Goal: Check status: Check status

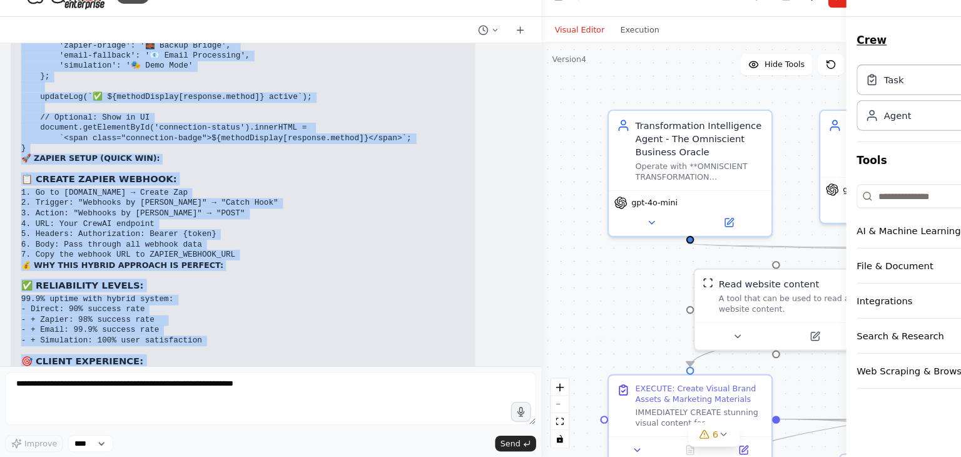
click at [867, 54] on button "Crew" at bounding box center [880, 62] width 140 height 35
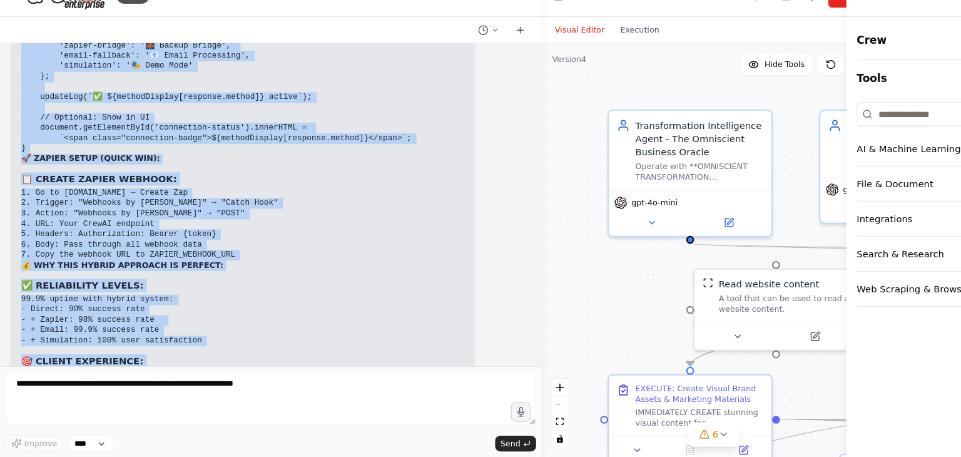
click at [532, 178] on div ".deletable-edge-delete-btn { width: 20px; height: 20px; border: 0px solid #ffff…" at bounding box center [675, 260] width 326 height 391
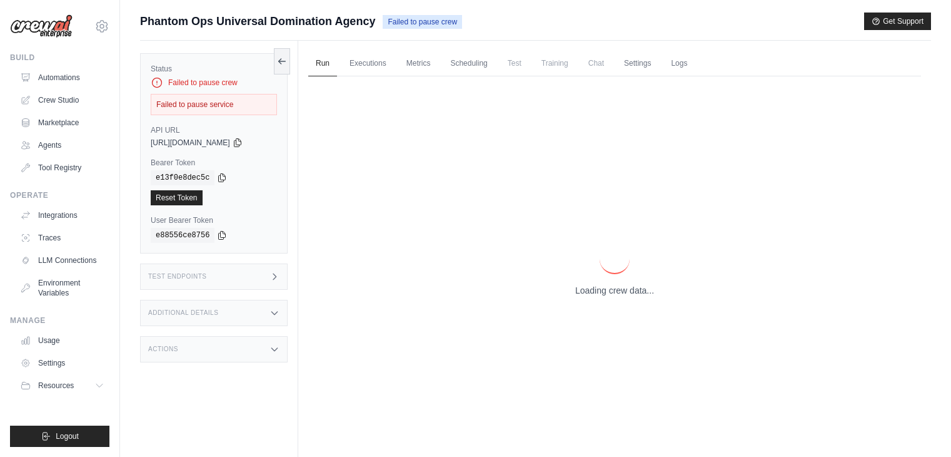
click at [583, 298] on div "Loading crew data..." at bounding box center [614, 270] width 613 height 388
click at [503, 249] on div "Loading crew data..." at bounding box center [614, 270] width 613 height 388
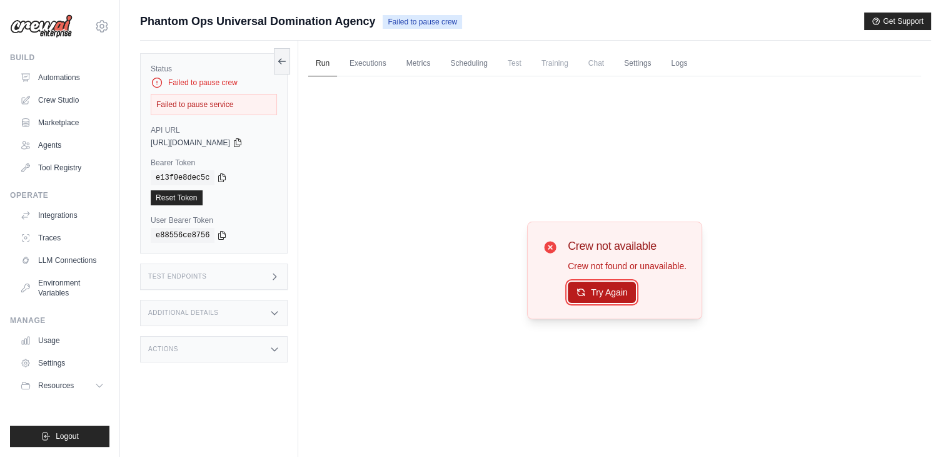
click at [600, 296] on button "Try Again" at bounding box center [602, 291] width 68 height 21
click at [605, 291] on button "Try Again" at bounding box center [602, 291] width 68 height 21
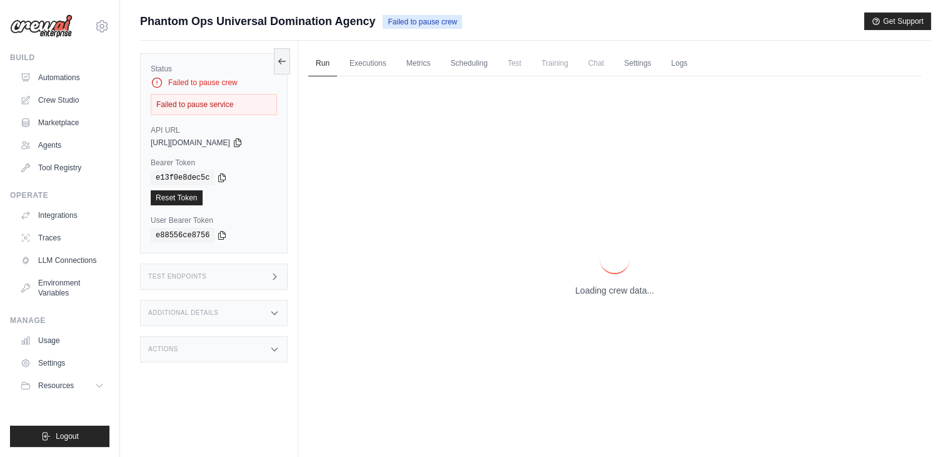
click at [605, 291] on p "Loading crew data..." at bounding box center [614, 290] width 79 height 13
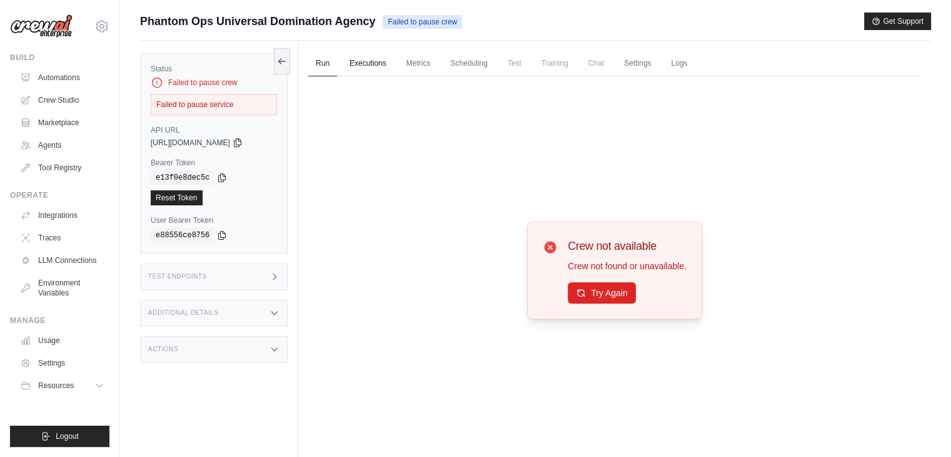
click at [360, 56] on link "Executions" at bounding box center [368, 64] width 52 height 26
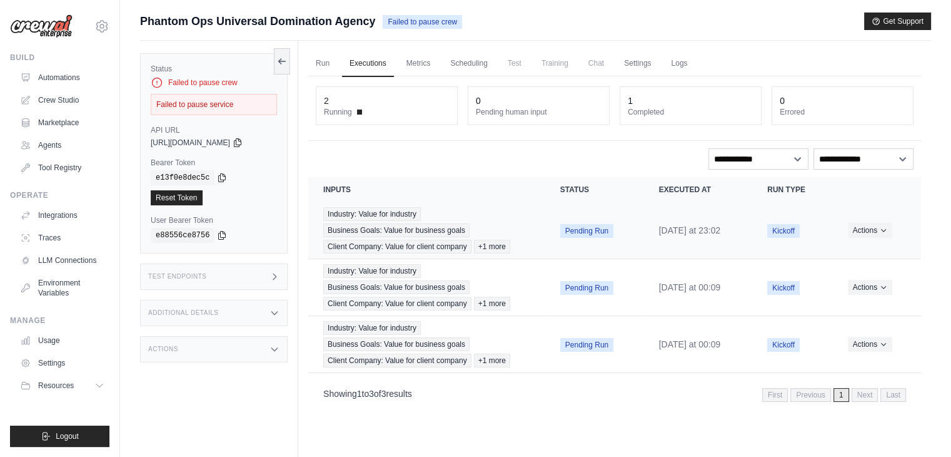
scroll to position [53, 0]
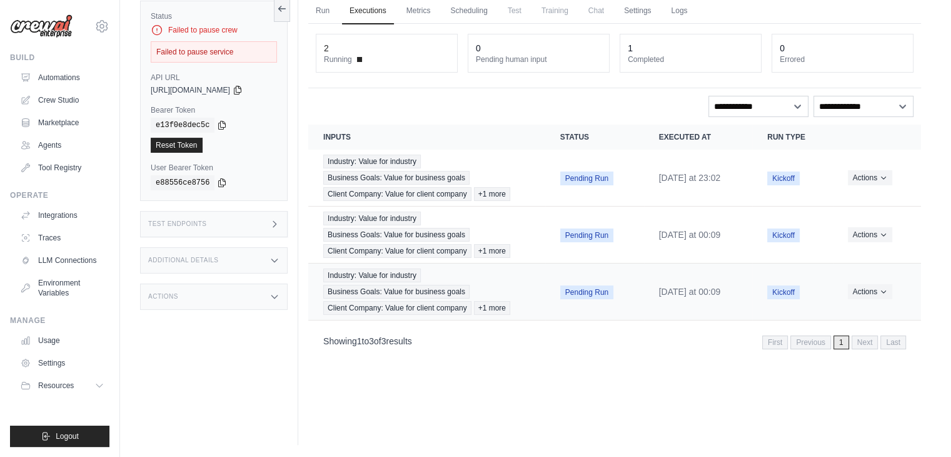
click at [790, 299] on span "Kickoff" at bounding box center [783, 292] width 33 height 14
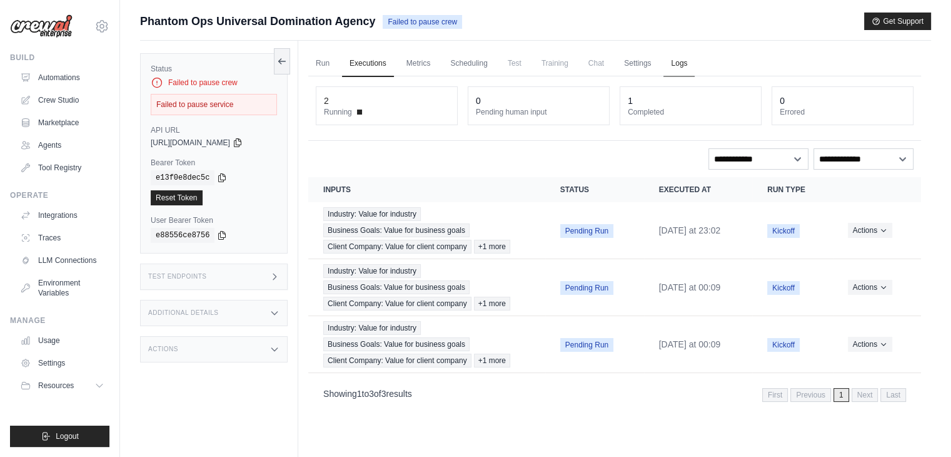
click at [695, 61] on link "Logs" at bounding box center [679, 64] width 31 height 26
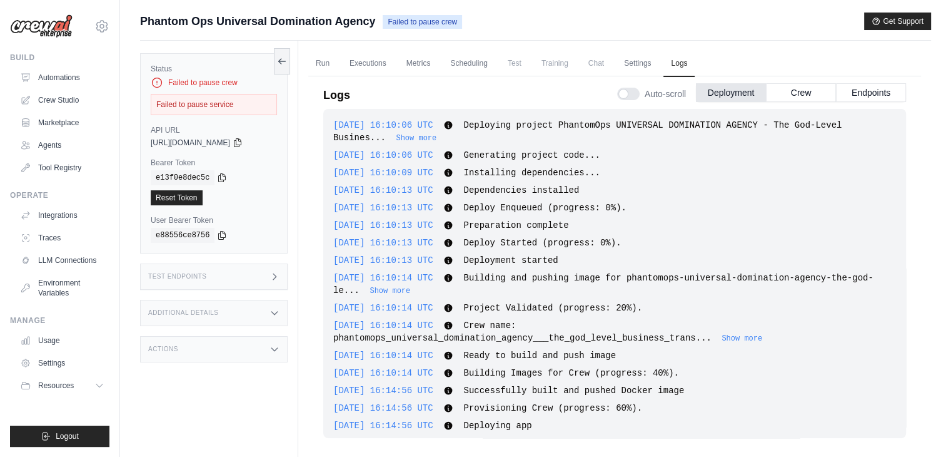
scroll to position [1337, 0]
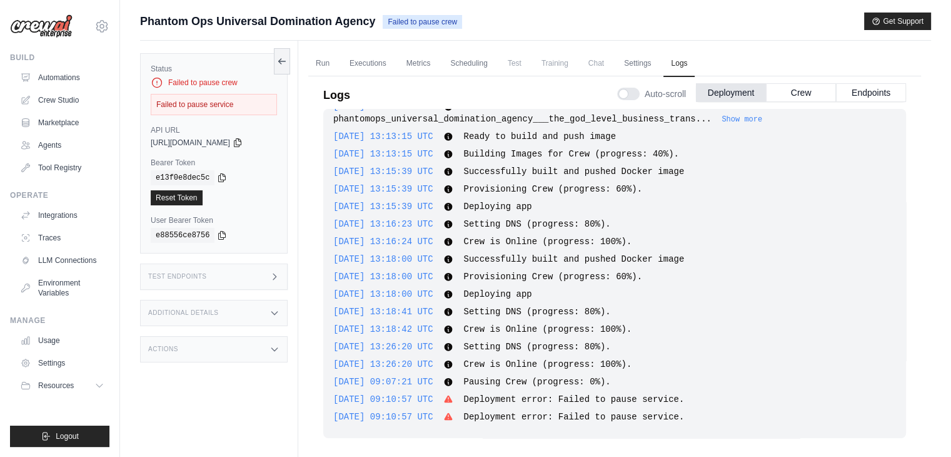
click at [453, 401] on icon at bounding box center [449, 399] width 8 height 8
click at [823, 100] on button "Crew" at bounding box center [801, 92] width 70 height 19
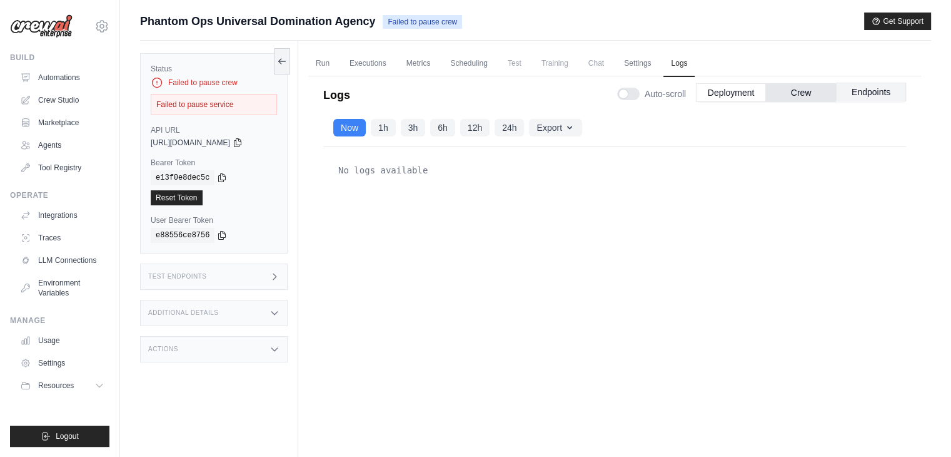
click at [849, 91] on button "Endpoints" at bounding box center [871, 92] width 70 height 19
click at [744, 99] on button "Deployment" at bounding box center [731, 92] width 70 height 19
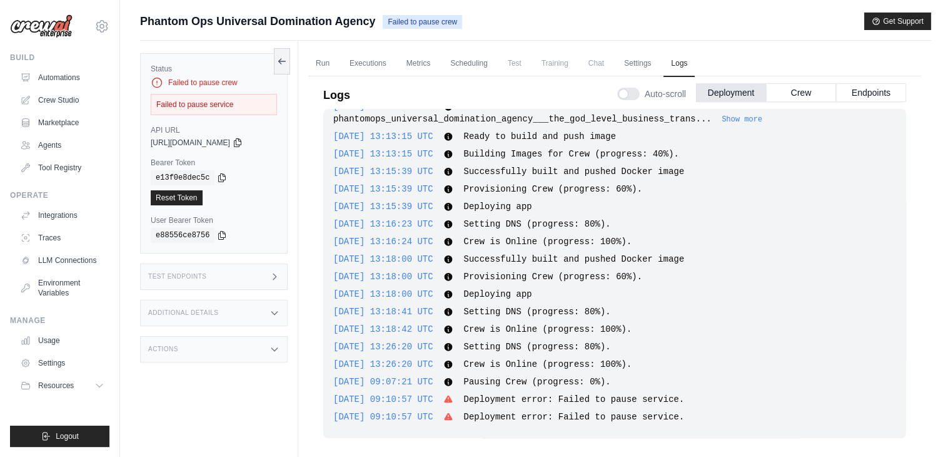
scroll to position [53, 0]
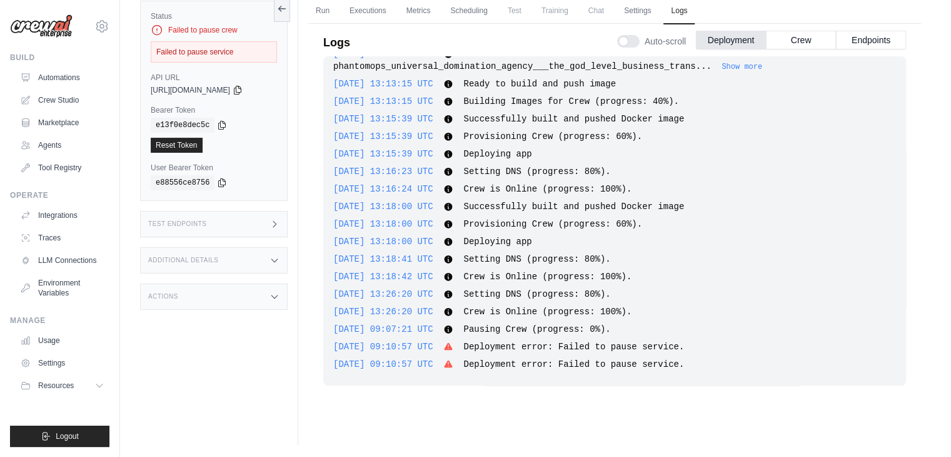
click at [552, 389] on div "[DATE] 16:10:06 UTC Deploying project PhantomOps UNIVERSAL DOMINATION AGENCY - …" at bounding box center [614, 227] width 583 height 343
click at [154, 31] on icon at bounding box center [157, 30] width 13 height 13
